Goal: Task Accomplishment & Management: Use online tool/utility

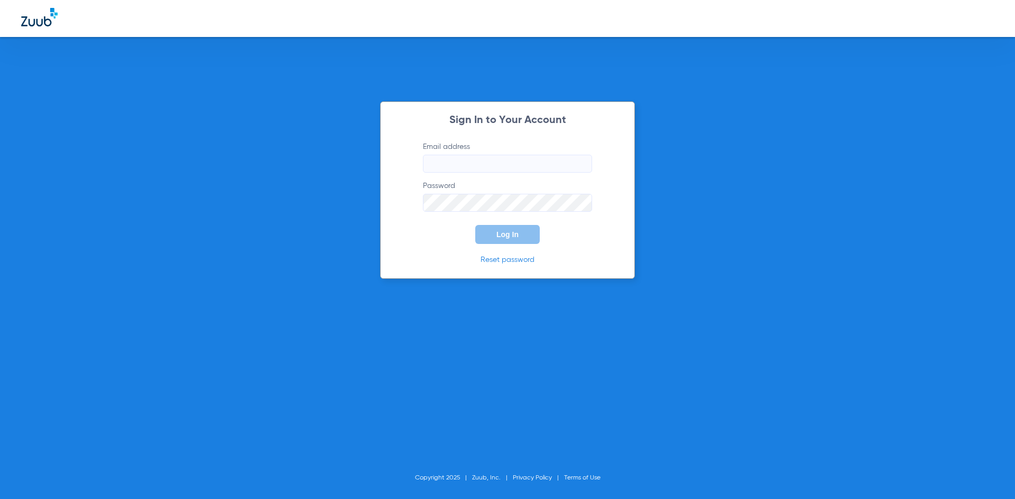
click at [485, 161] on input "Email address" at bounding box center [507, 164] width 169 height 18
type input "[EMAIL_ADDRESS][DOMAIN_NAME]"
click at [475, 225] on button "Log In" at bounding box center [507, 234] width 64 height 19
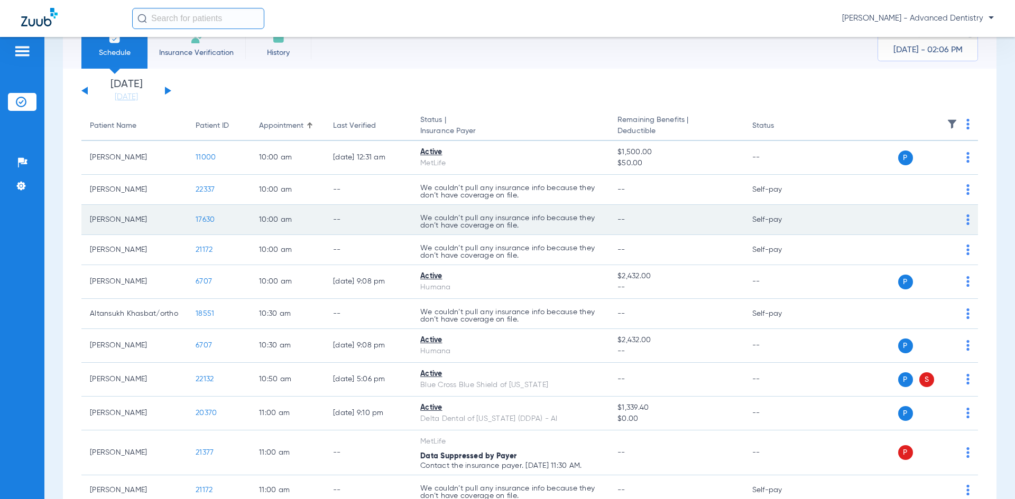
scroll to position [53, 0]
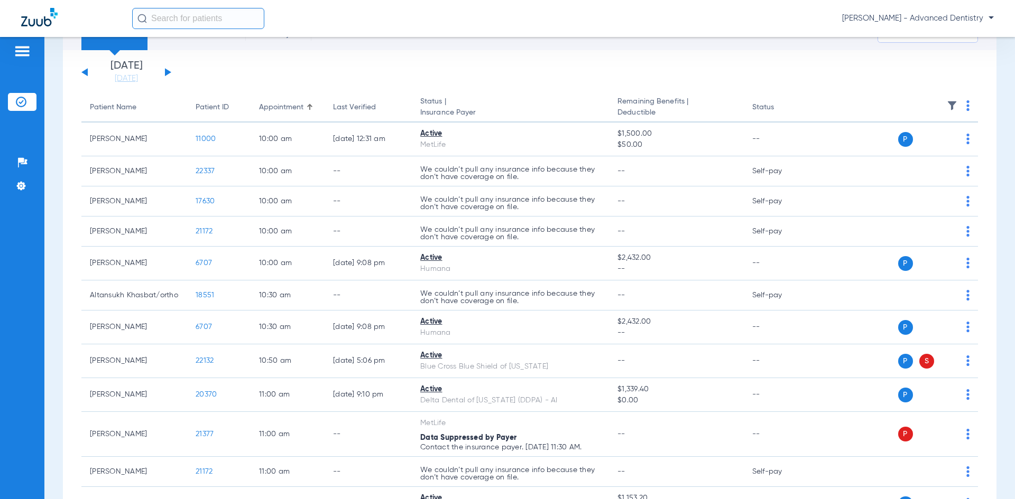
drag, startPoint x: 543, startPoint y: 12, endPoint x: 537, endPoint y: 33, distance: 21.6
click at [543, 13] on div "[PERSON_NAME] - Advanced Dentistry" at bounding box center [563, 18] width 862 height 21
click at [531, 63] on app-single-date-navigator "[DATE] [DATE] [DATE] [DATE] [DATE] [DATE] [DATE] [DATE] [DATE] [DATE] [DATE] [D…" at bounding box center [529, 72] width 896 height 23
click at [133, 78] on link "[DATE]" at bounding box center [126, 78] width 63 height 11
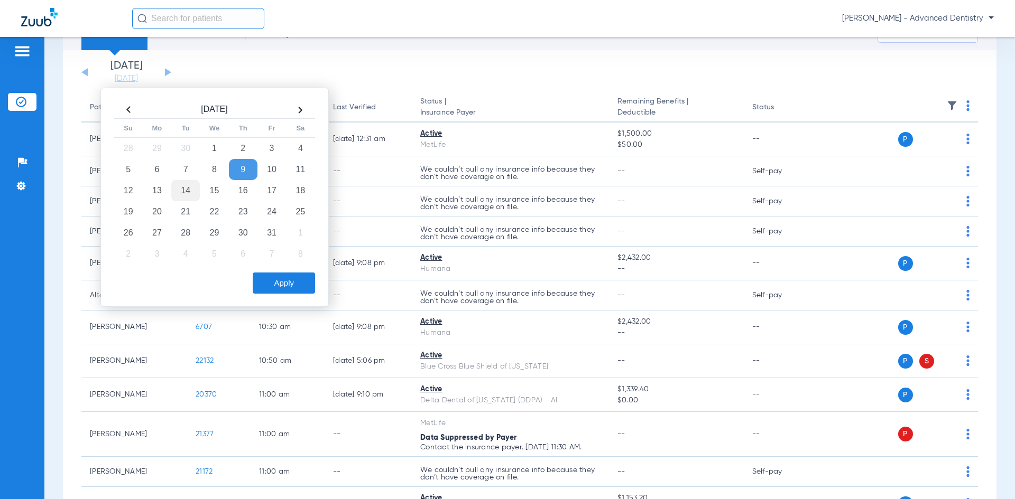
click at [181, 192] on td "14" at bounding box center [185, 190] width 29 height 21
click at [274, 284] on button "Apply" at bounding box center [284, 283] width 62 height 21
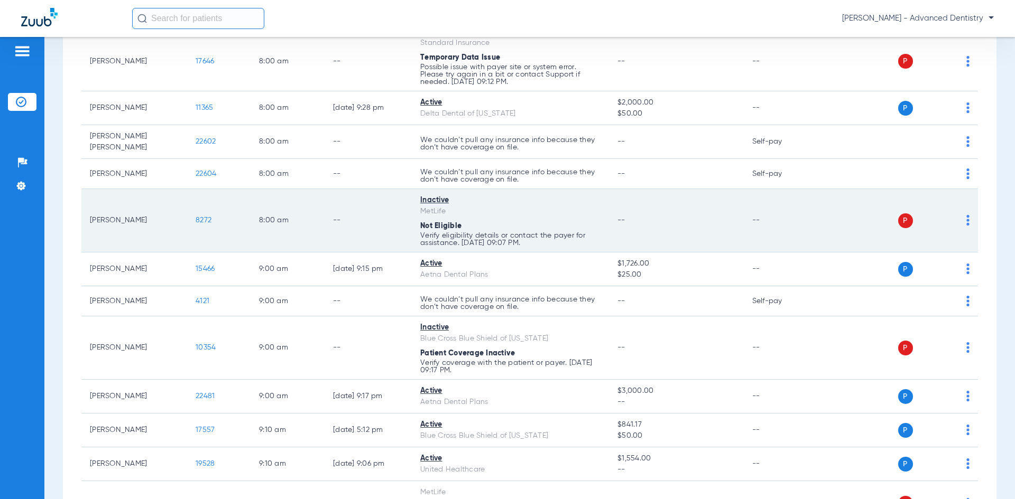
scroll to position [264, 0]
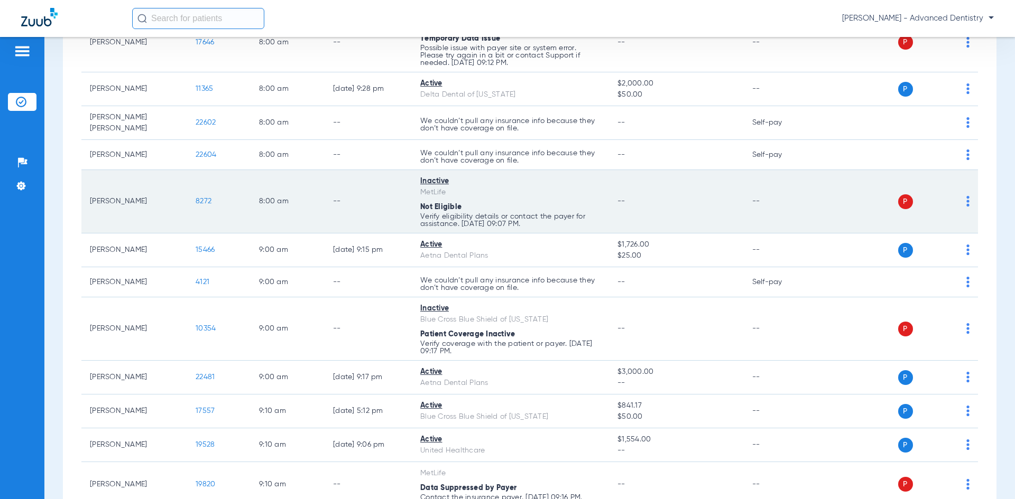
click at [956, 196] on div "P S" at bounding box center [892, 202] width 155 height 15
click at [966, 196] on img at bounding box center [967, 201] width 3 height 11
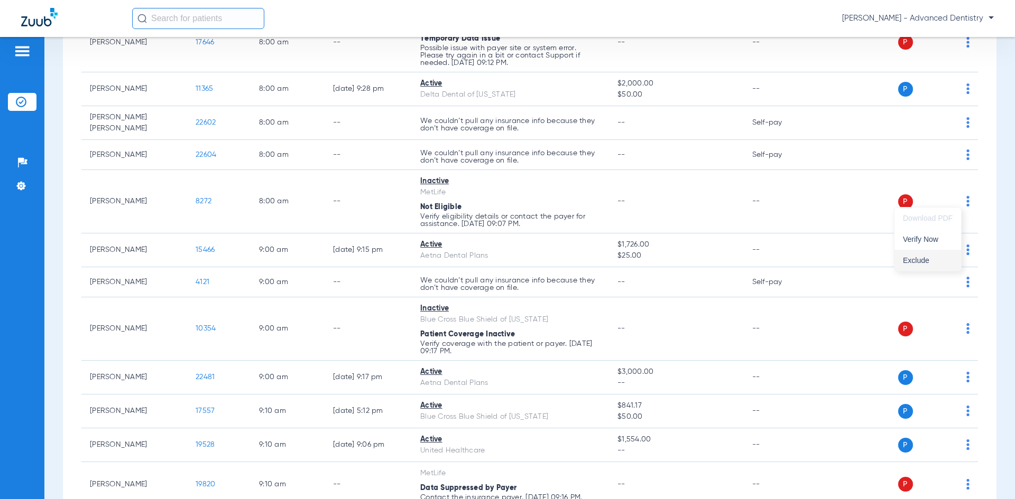
click at [915, 264] on span "Exclude" at bounding box center [928, 260] width 50 height 7
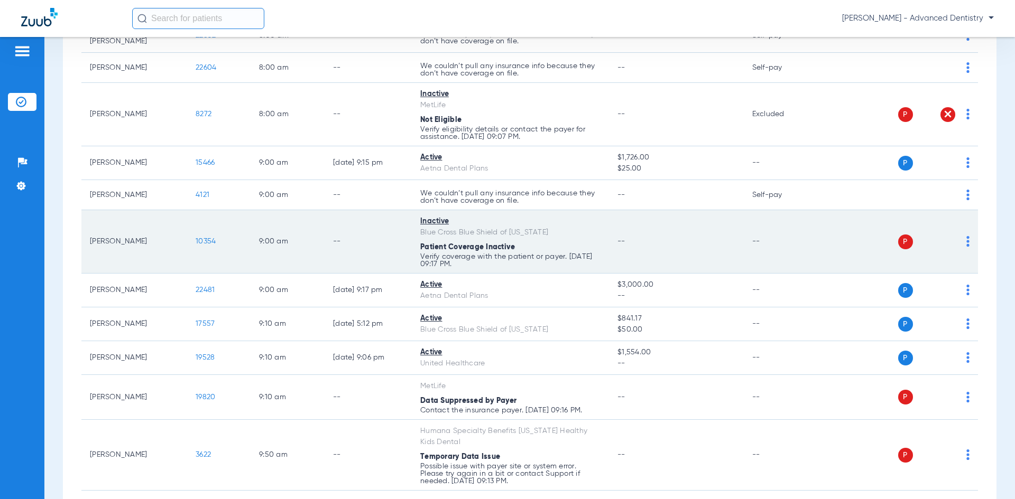
scroll to position [370, 0]
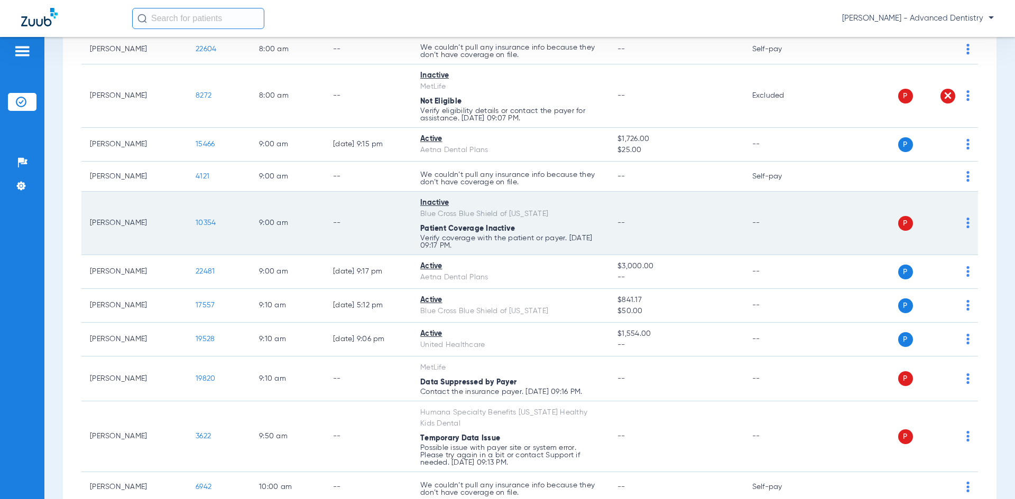
click at [966, 218] on img at bounding box center [967, 223] width 3 height 11
drag, startPoint x: 924, startPoint y: 260, endPoint x: 719, endPoint y: 244, distance: 205.2
click at [923, 260] on span "Verify Now" at bounding box center [928, 260] width 50 height 7
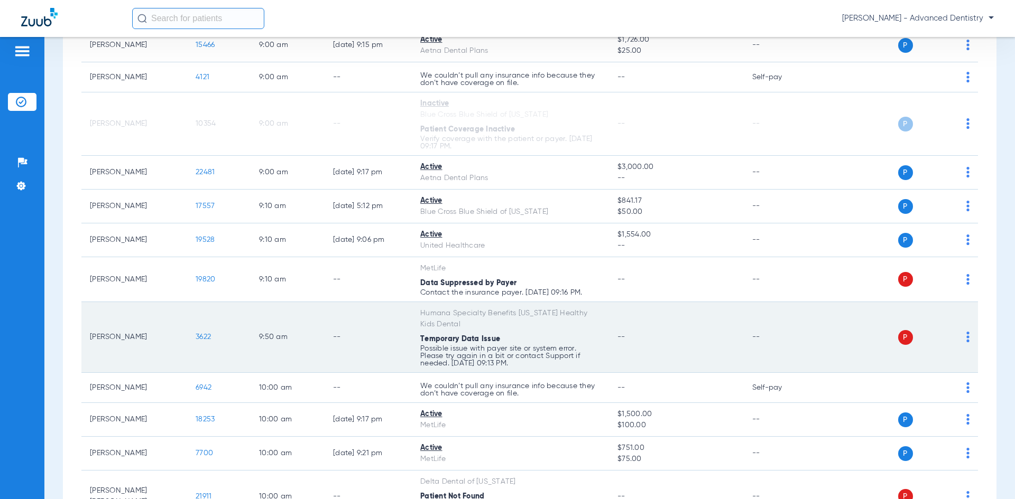
scroll to position [529, 0]
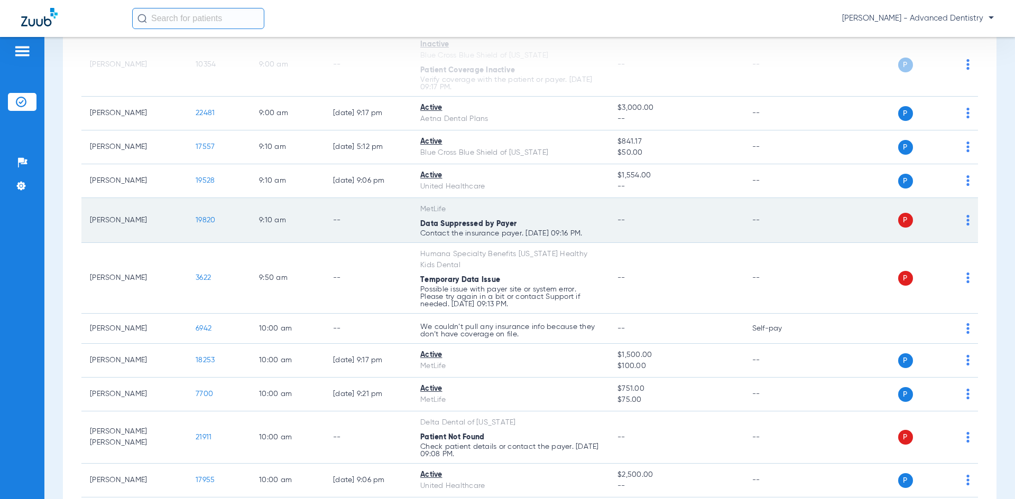
click at [954, 213] on div "P S" at bounding box center [892, 220] width 155 height 15
click at [958, 214] on div "P S" at bounding box center [892, 220] width 155 height 15
click at [966, 217] on img at bounding box center [967, 220] width 3 height 11
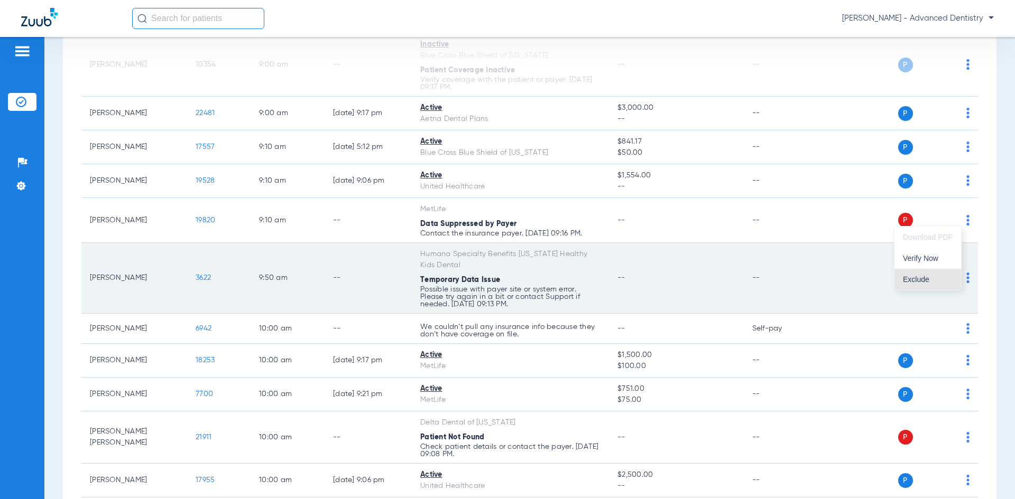
drag, startPoint x: 925, startPoint y: 280, endPoint x: 877, endPoint y: 274, distance: 47.9
click at [924, 280] on span "Exclude" at bounding box center [928, 279] width 50 height 7
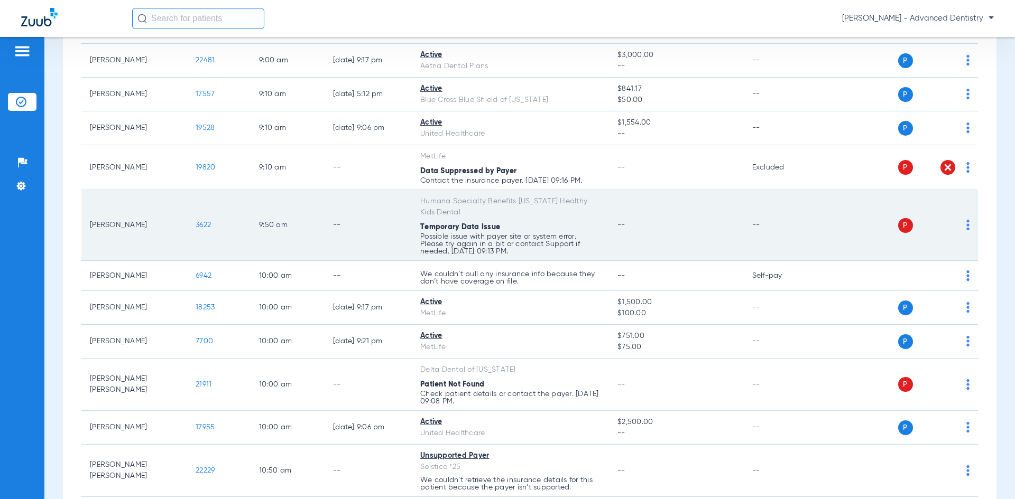
click at [966, 220] on img at bounding box center [967, 225] width 3 height 11
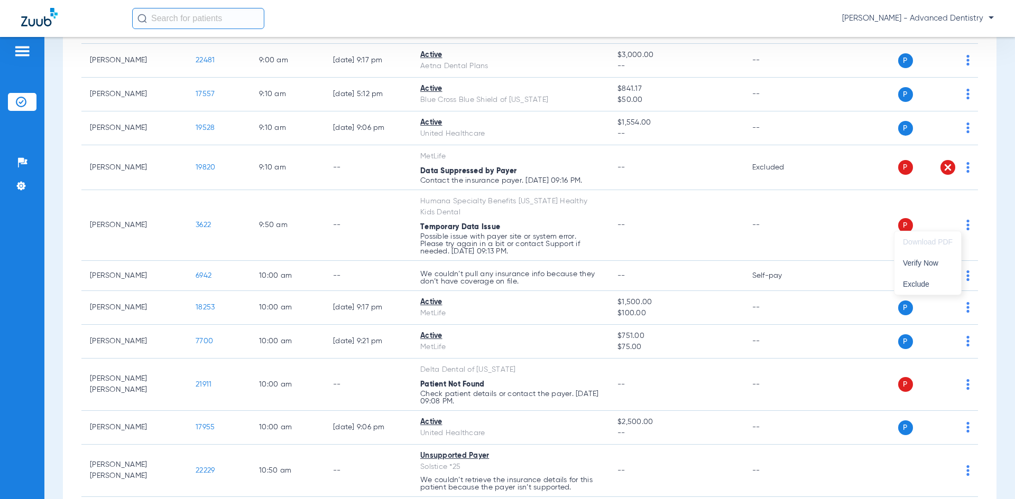
click at [660, 220] on div at bounding box center [507, 249] width 1015 height 499
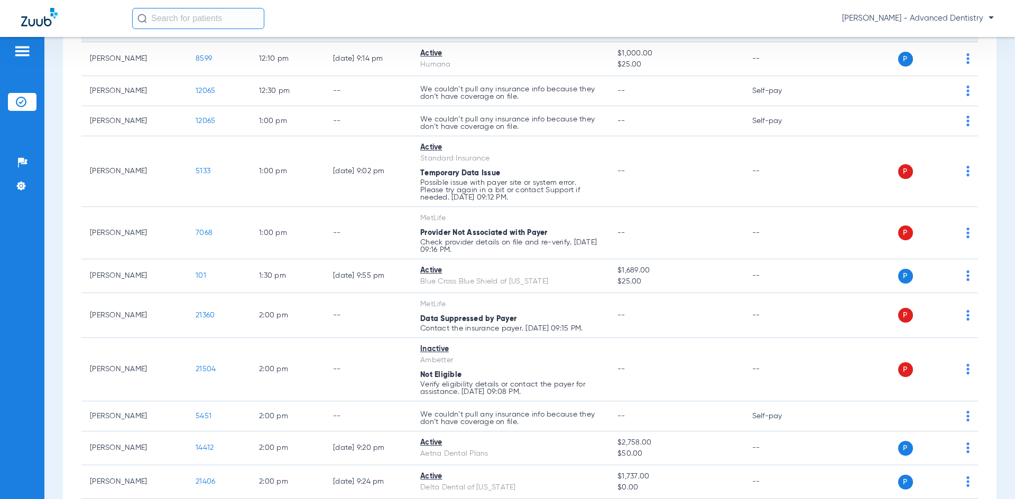
scroll to position [1427, 0]
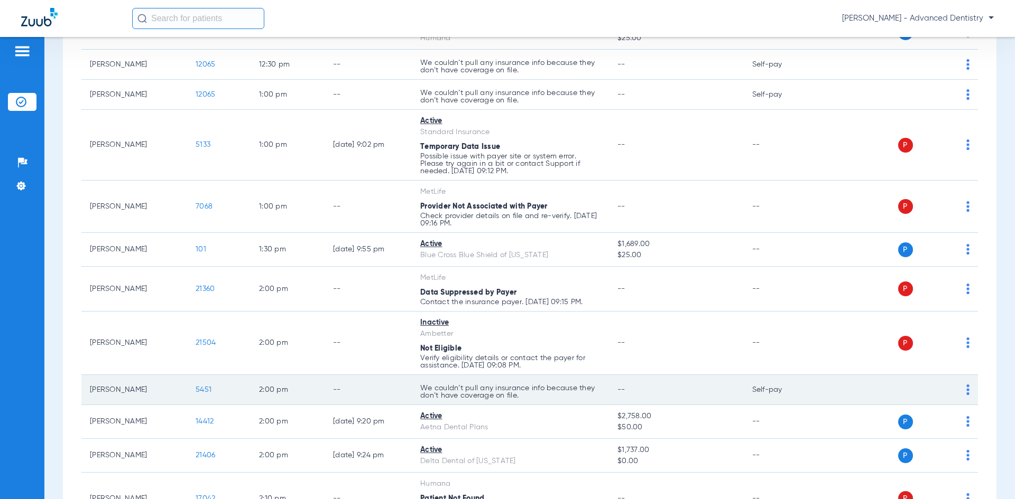
click at [962, 385] on td "P S" at bounding box center [896, 390] width 163 height 30
click at [966, 385] on img at bounding box center [967, 390] width 3 height 11
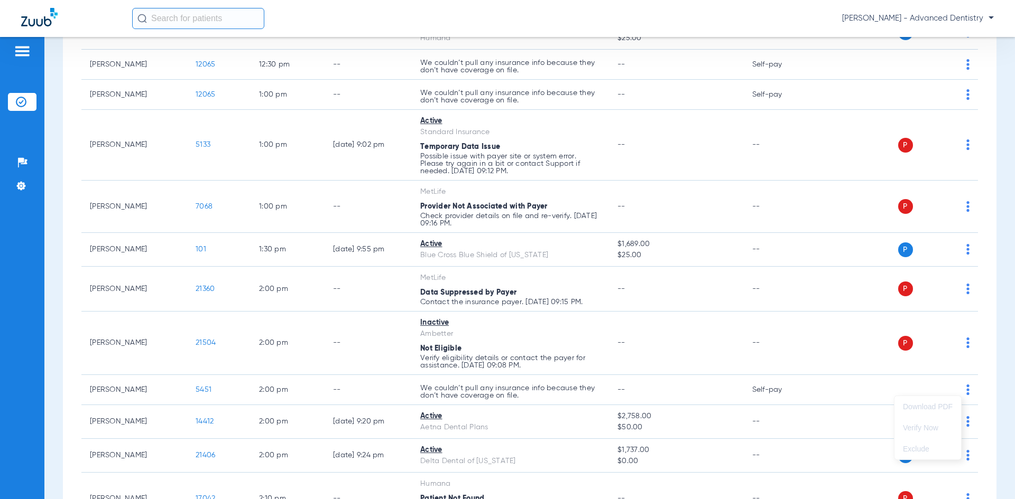
click at [835, 395] on div at bounding box center [507, 249] width 1015 height 499
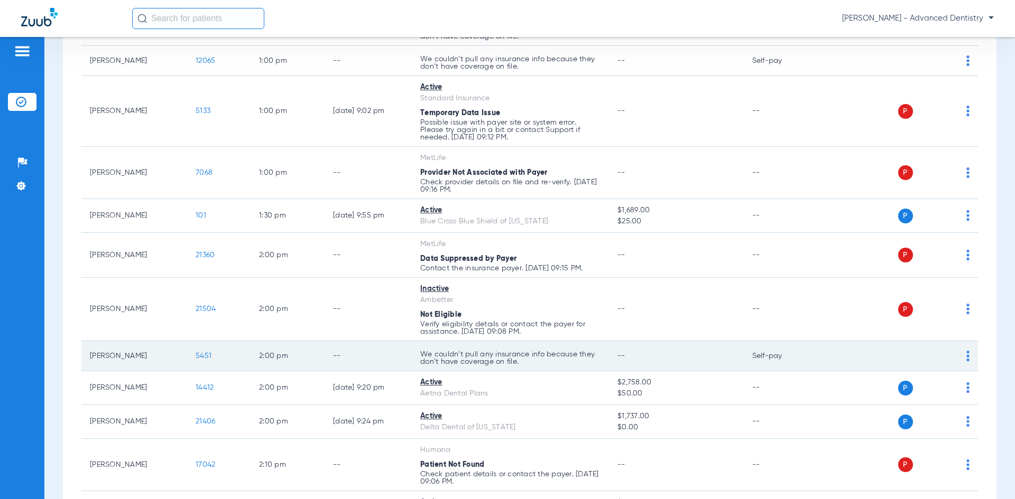
scroll to position [1480, 0]
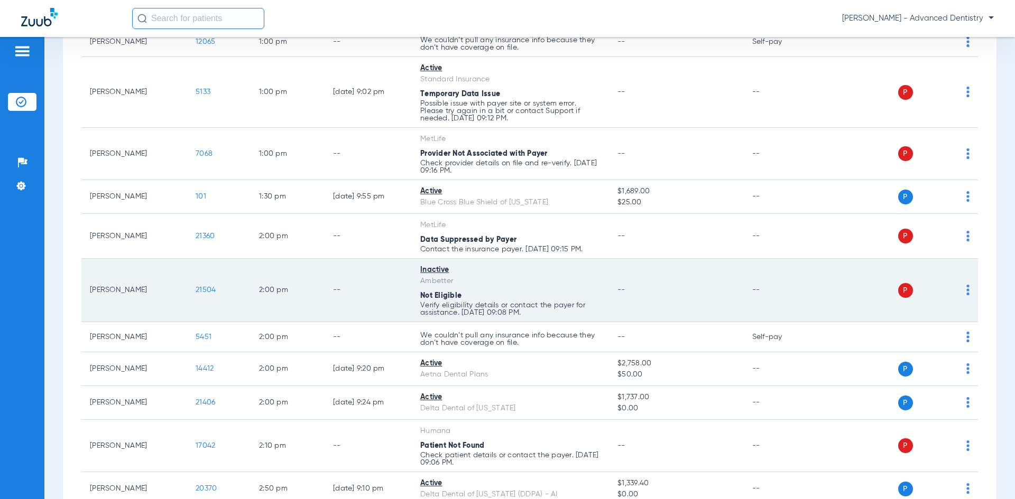
click at [957, 283] on div "P S" at bounding box center [892, 290] width 155 height 15
click at [966, 285] on img at bounding box center [967, 290] width 3 height 11
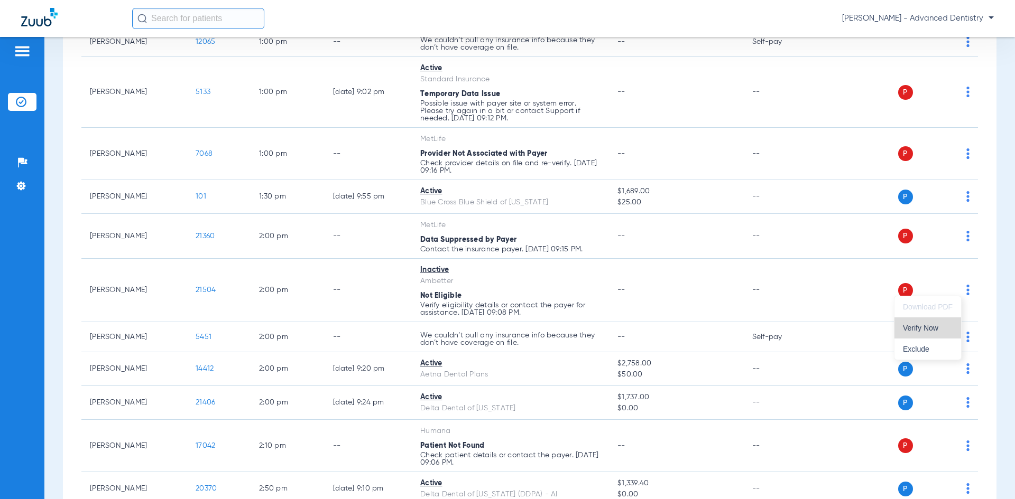
click at [924, 332] on button "Verify Now" at bounding box center [927, 328] width 67 height 21
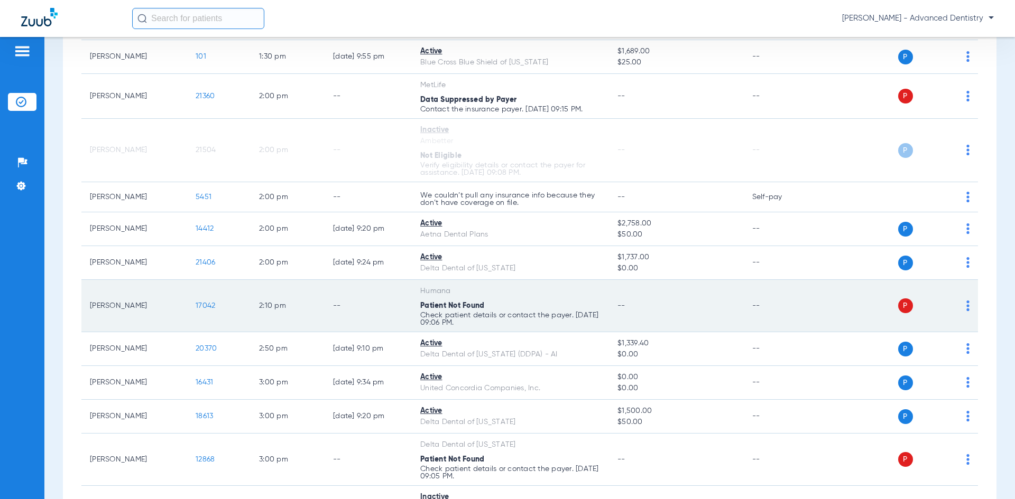
scroll to position [1638, 0]
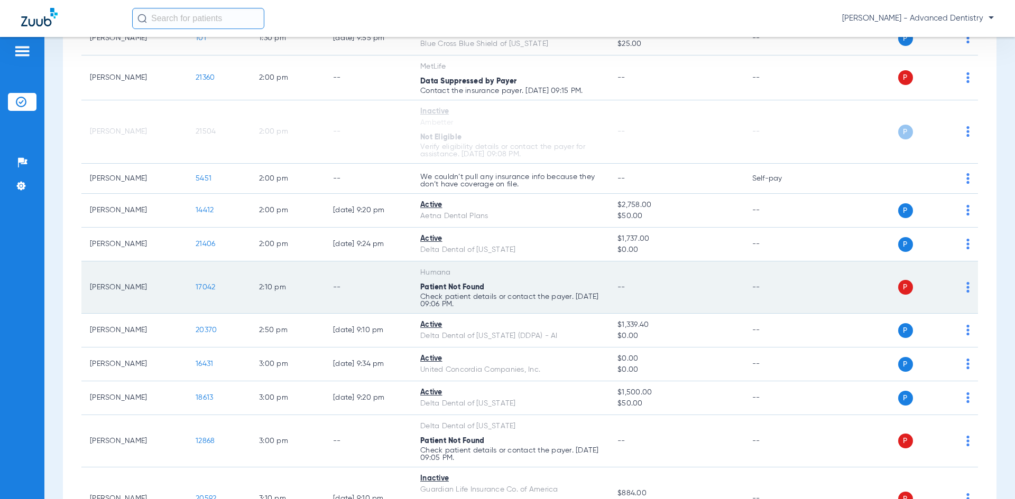
click at [966, 282] on img at bounding box center [967, 287] width 3 height 11
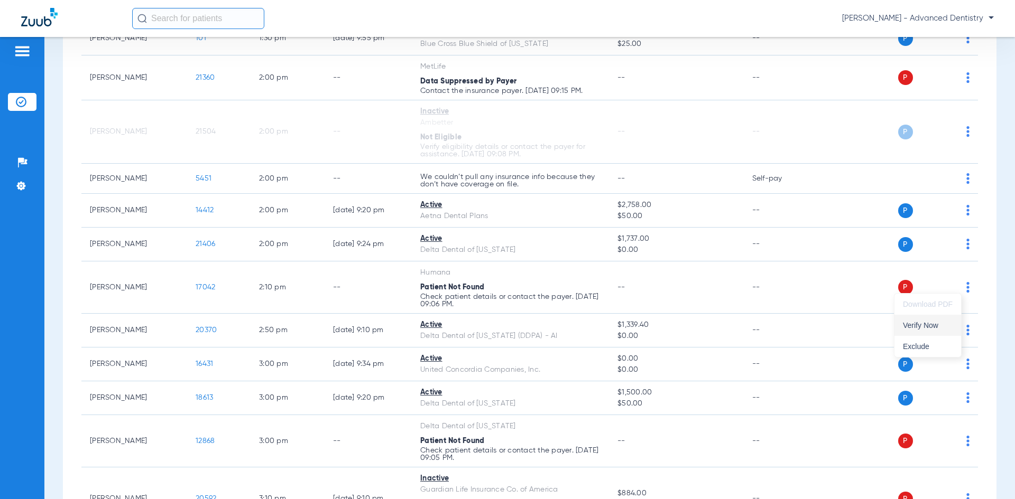
click at [913, 326] on span "Verify Now" at bounding box center [928, 325] width 50 height 7
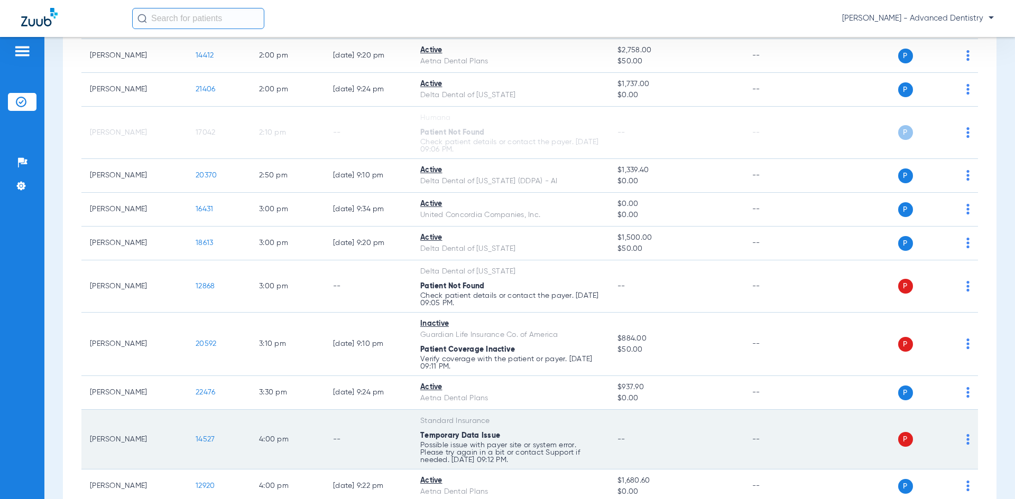
scroll to position [1751, 0]
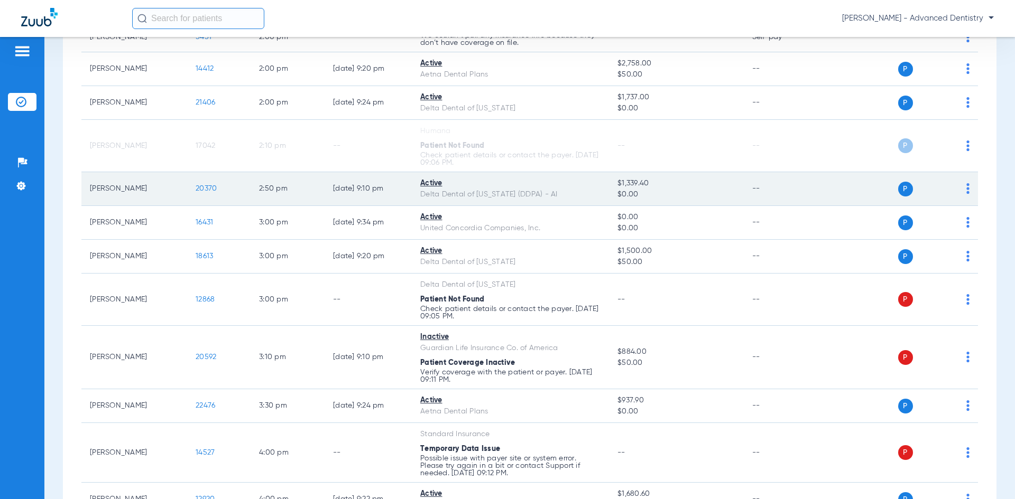
click at [966, 186] on img at bounding box center [967, 188] width 3 height 11
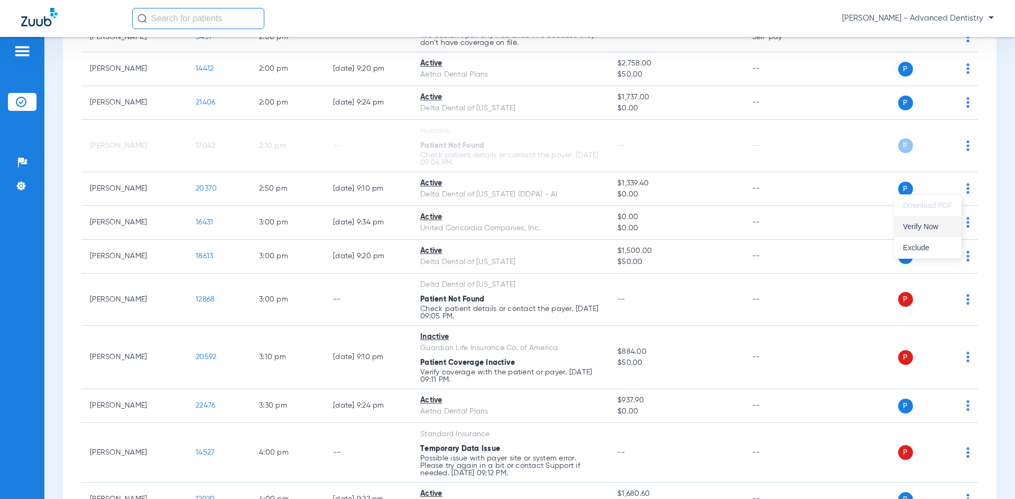
click at [939, 225] on span "Verify Now" at bounding box center [928, 226] width 50 height 7
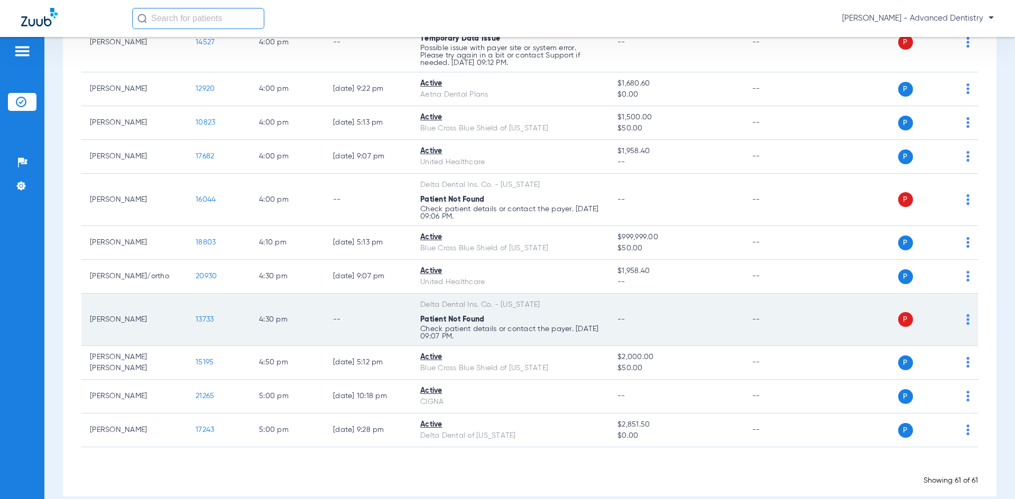
scroll to position [2173, 0]
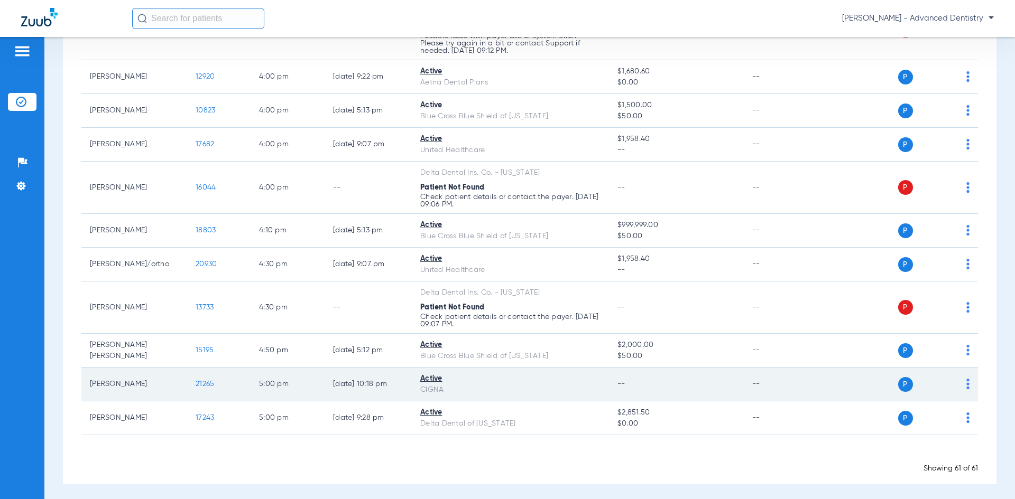
drag, startPoint x: 203, startPoint y: 376, endPoint x: 203, endPoint y: 382, distance: 5.8
click at [203, 380] on td "21265" at bounding box center [218, 385] width 63 height 34
click at [203, 382] on span "21265" at bounding box center [205, 384] width 18 height 7
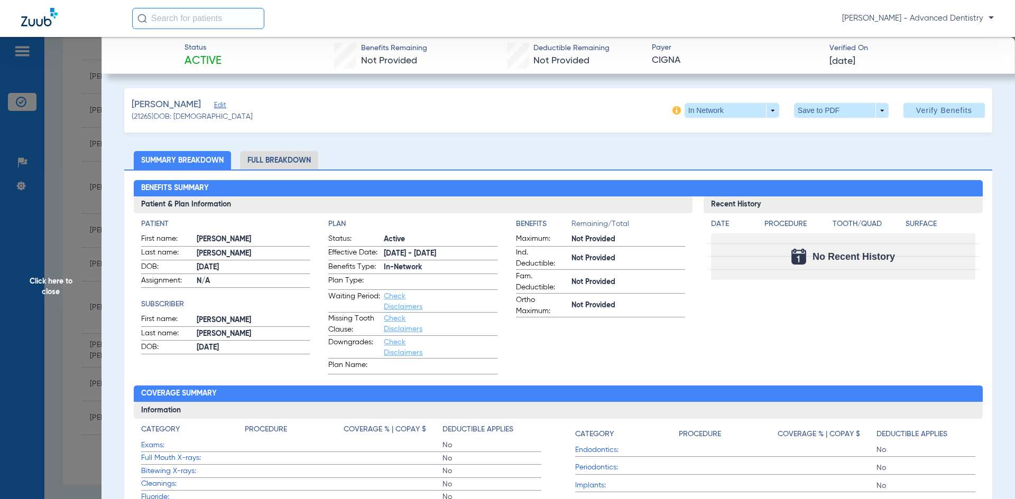
scroll to position [0, 0]
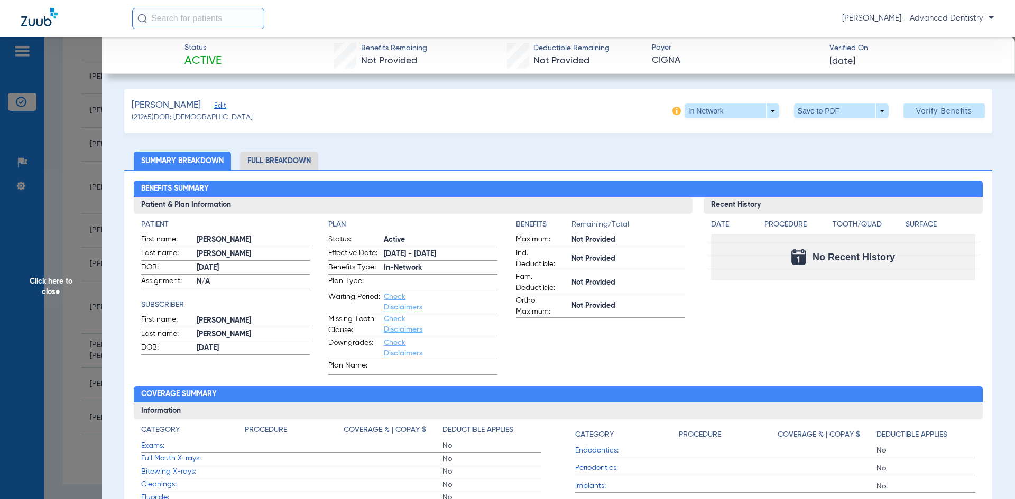
click at [285, 166] on li "Full Breakdown" at bounding box center [279, 161] width 78 height 18
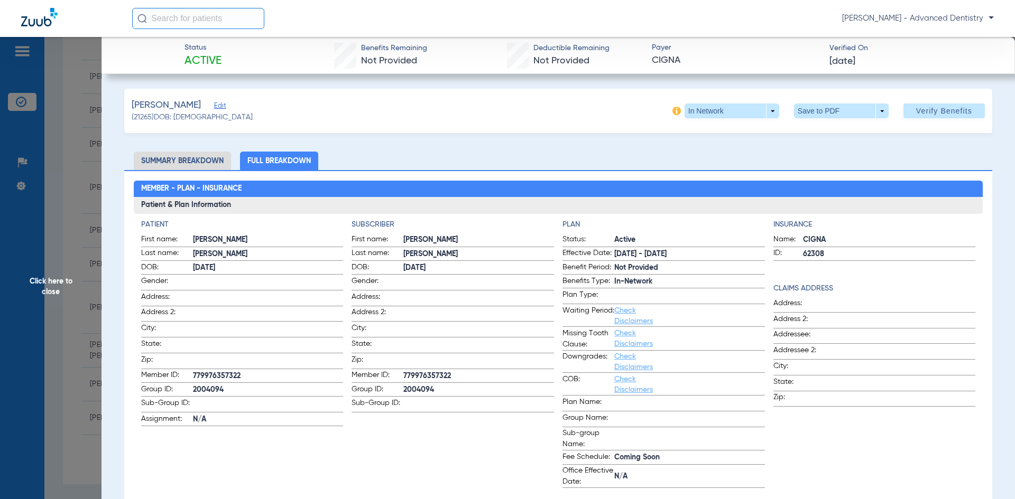
click at [53, 282] on span "Click here to close" at bounding box center [50, 286] width 101 height 499
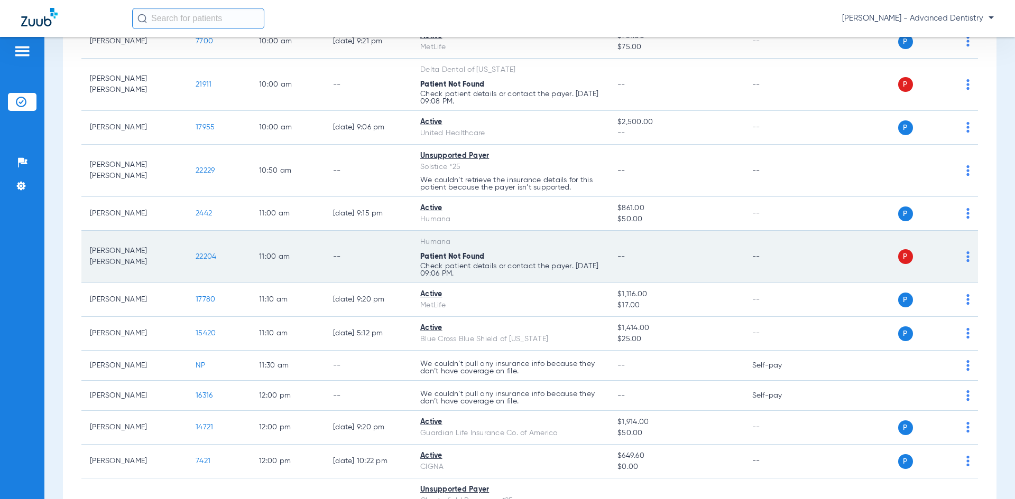
scroll to position [799, 0]
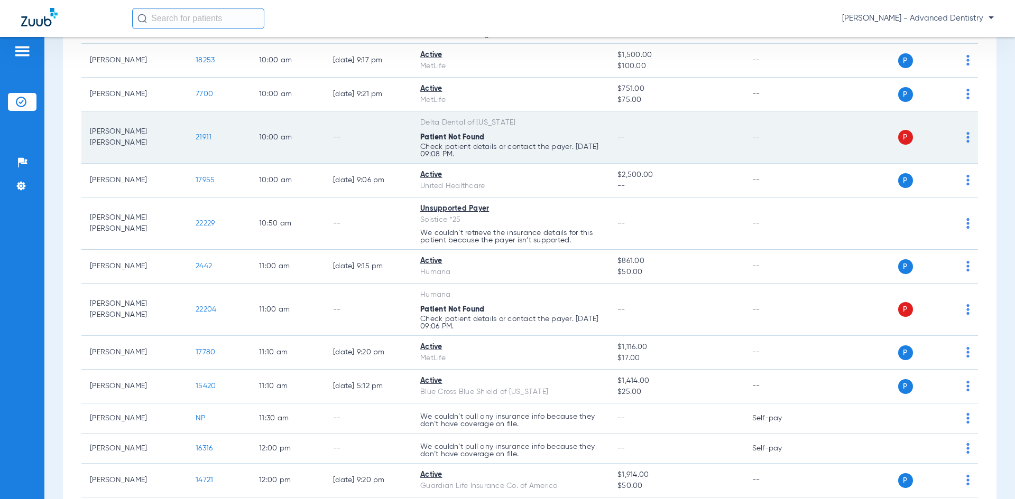
click at [200, 134] on span "21911" at bounding box center [204, 137] width 16 height 7
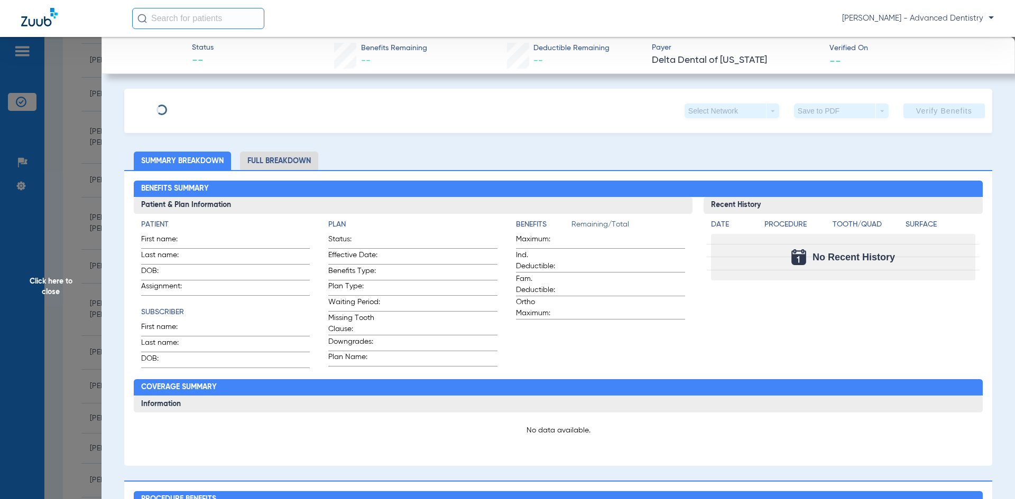
type input "Jeong"
type input "[PERSON_NAME]"
type input "[DATE]"
type input "6559790999"
type input "07042"
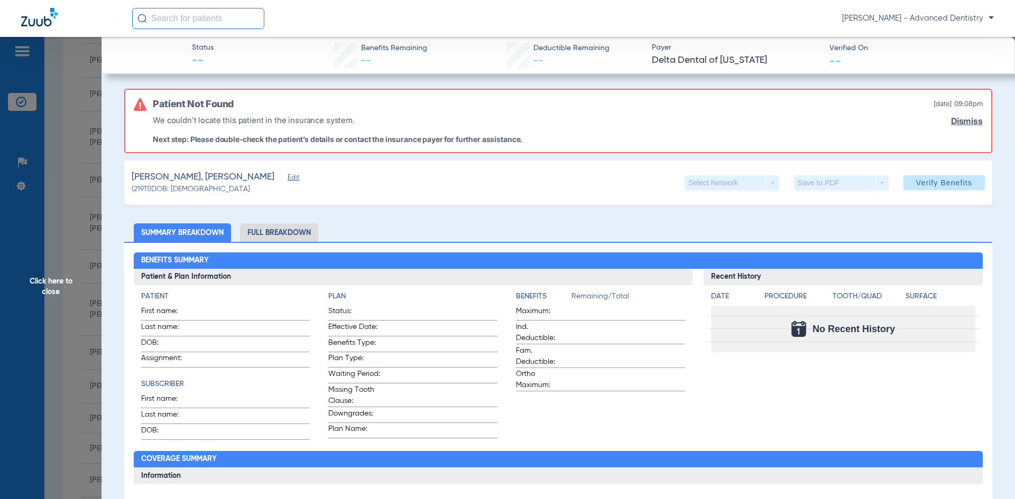
click at [288, 181] on span "Edit" at bounding box center [293, 179] width 10 height 10
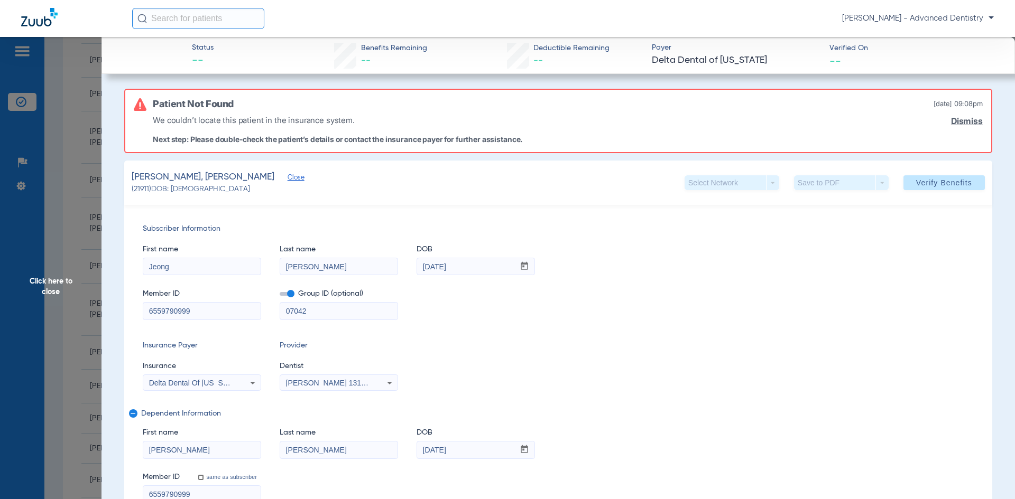
click at [326, 270] on input "[PERSON_NAME]" at bounding box center [338, 266] width 117 height 17
click at [203, 269] on input "Jeong" at bounding box center [201, 266] width 117 height 17
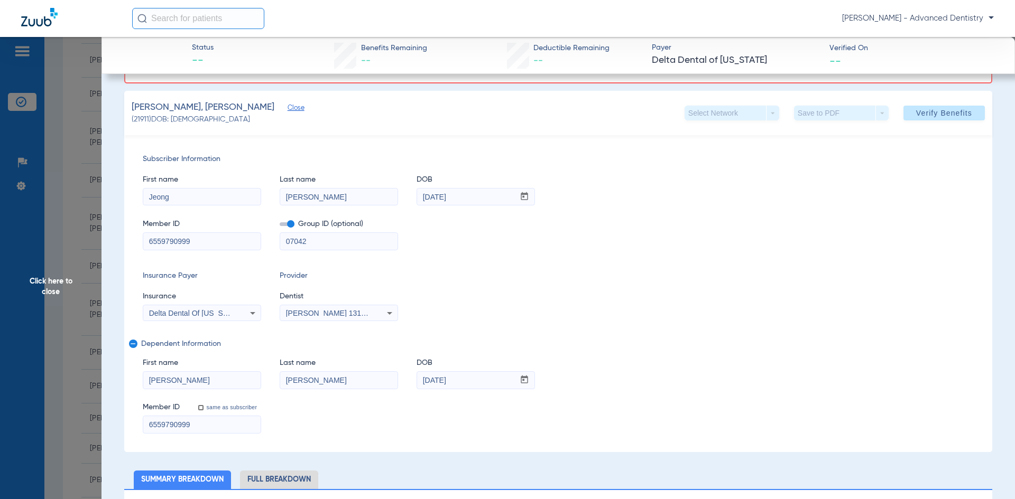
scroll to position [0, 0]
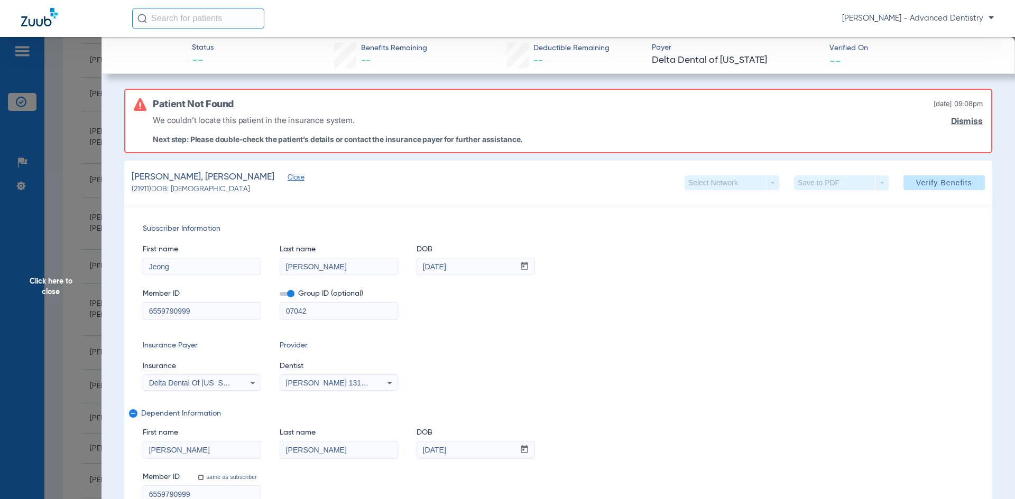
drag, startPoint x: 747, startPoint y: 370, endPoint x: 871, endPoint y: 234, distance: 184.1
click at [753, 362] on div "Insurance Payer Insurance Delta Dental Of [US_STATE] Provider Dentist [PERSON_N…" at bounding box center [558, 365] width 831 height 51
click at [942, 174] on span at bounding box center [943, 182] width 81 height 25
